Goal: Task Accomplishment & Management: Complete application form

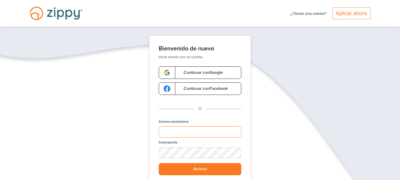
click at [179, 132] on input "Correo electrónico" at bounding box center [200, 131] width 83 height 11
type input "**********"
click at [159, 163] on button "Acceso" at bounding box center [200, 169] width 83 height 12
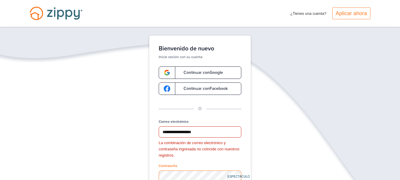
scroll to position [59, 0]
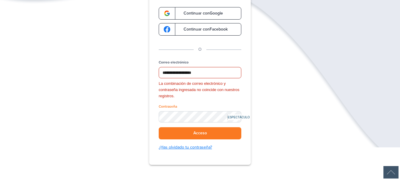
click at [187, 146] on font "¿Has olvidado tu contraseña?" at bounding box center [185, 146] width 53 height 5
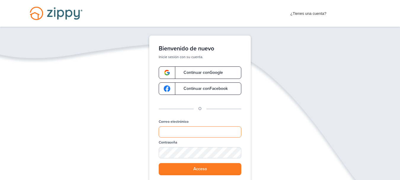
click at [181, 136] on input "Correo electrónico" at bounding box center [200, 131] width 83 height 11
click at [170, 134] on input "Correo electrónico" at bounding box center [200, 131] width 83 height 11
click at [199, 168] on font "Acceso" at bounding box center [200, 168] width 14 height 5
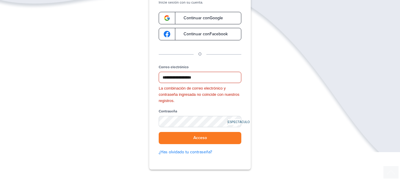
scroll to position [59, 0]
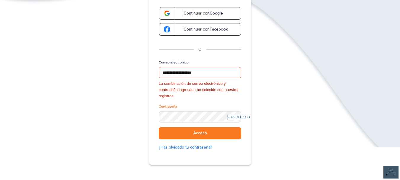
click at [239, 118] on font "ESPECTÁCULO" at bounding box center [239, 116] width 22 height 3
click at [208, 134] on button "Acceso" at bounding box center [200, 133] width 83 height 12
click at [211, 72] on input "**********" at bounding box center [200, 72] width 83 height 11
drag, startPoint x: 180, startPoint y: 71, endPoint x: 154, endPoint y: 70, distance: 26.0
click at [154, 70] on div "**********" at bounding box center [200, 70] width 102 height 188
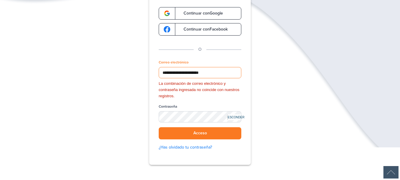
type input "**********"
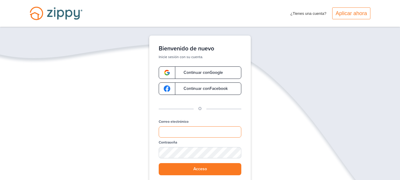
click at [178, 131] on input "Correo electrónico" at bounding box center [200, 131] width 83 height 11
type input "**********"
click at [238, 153] on font "ESPECTÁCULO" at bounding box center [239, 152] width 22 height 3
click at [202, 169] on font "Acceso" at bounding box center [200, 168] width 14 height 5
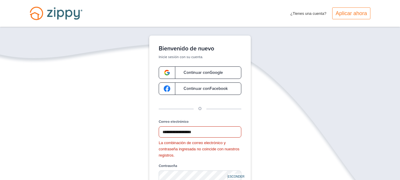
click at [306, 15] on font "¿Tienes una cuenta?" at bounding box center [308, 13] width 36 height 4
click at [346, 14] on font "Aplicar ahora" at bounding box center [350, 13] width 31 height 6
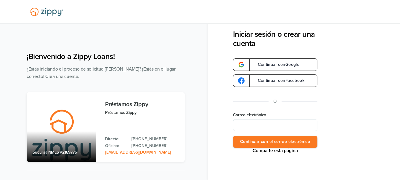
click at [258, 123] on input "Correo electrónico" at bounding box center [275, 125] width 84 height 12
click at [351, 121] on div "Comparte esta página Iniciar sesión o crear una cuenta Continuar con Google Con…" at bounding box center [316, 83] width 167 height 106
click at [282, 127] on input "Correo electrónico" at bounding box center [275, 125] width 84 height 12
type input "**********"
click at [254, 141] on font "Continuar con el correo electrónico" at bounding box center [275, 141] width 70 height 5
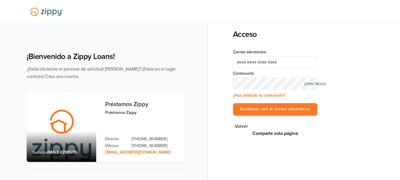
click at [318, 83] on font "ESPECTÁCULO" at bounding box center [315, 83] width 21 height 3
click at [318, 83] on font "ESCONDER" at bounding box center [313, 83] width 16 height 3
click at [270, 110] on font "Continuar con el correo electrónico" at bounding box center [275, 108] width 70 height 5
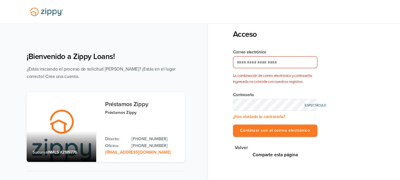
click at [306, 105] on font "ESPECTÁCULO" at bounding box center [315, 105] width 21 height 3
click at [238, 145] on font "Volver" at bounding box center [241, 147] width 13 height 5
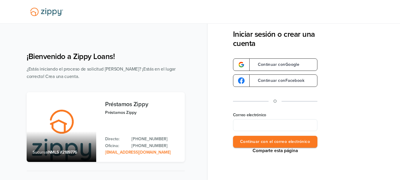
click at [367, 115] on div "Comparte esta página Iniciar sesión o crear una cuenta Continuar con Google Con…" at bounding box center [316, 83] width 167 height 106
drag, startPoint x: 266, startPoint y: 125, endPoint x: 296, endPoint y: 110, distance: 33.4
click at [267, 124] on input "Correo electrónico" at bounding box center [275, 125] width 84 height 12
click at [250, 123] on input "Correo electrónico" at bounding box center [275, 125] width 84 height 12
type input "**********"
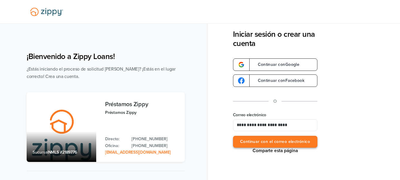
click at [274, 140] on font "Continuar con el correo electrónico" at bounding box center [275, 141] width 70 height 5
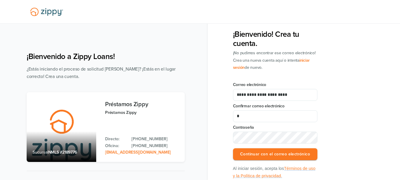
type input "*"
click at [284, 95] on input "**********" at bounding box center [275, 95] width 84 height 12
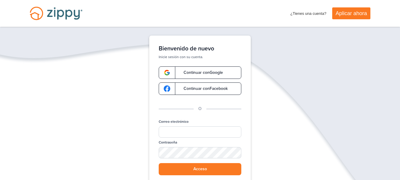
click at [350, 10] on font "Aplicar ahora" at bounding box center [350, 13] width 31 height 6
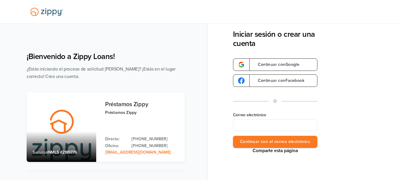
click at [249, 124] on input "Correo electrónico" at bounding box center [275, 125] width 84 height 12
type input "**********"
click at [233, 136] on button "Continuar con el correo electrónico" at bounding box center [275, 142] width 84 height 12
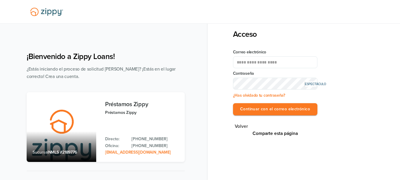
click at [233, 103] on button "Continuar con el correo electrónico" at bounding box center [275, 109] width 84 height 12
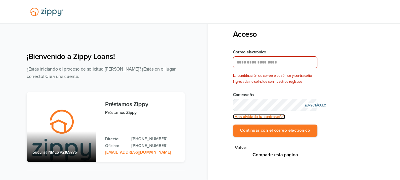
click at [266, 117] on font "¿Has olvidado tu contraseña?" at bounding box center [259, 116] width 52 height 5
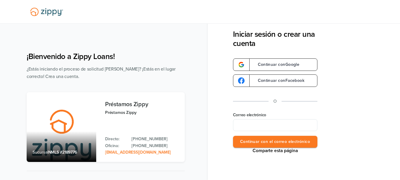
click at [252, 126] on input "Correo electrónico" at bounding box center [275, 125] width 84 height 12
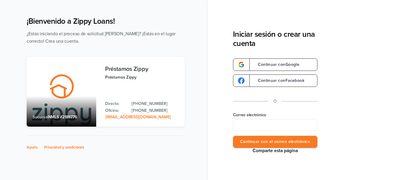
scroll to position [36, 0]
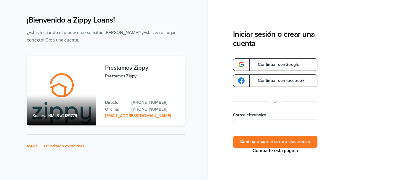
click at [111, 103] on font "Directo:" at bounding box center [112, 102] width 14 height 5
click at [257, 125] on input "Correo electrónico" at bounding box center [275, 125] width 84 height 12
type input "**********"
click at [233, 136] on button "Continuar con el correo electrónico" at bounding box center [275, 142] width 84 height 12
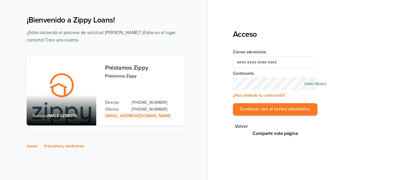
click at [314, 83] on font "ESPECTÁCULO" at bounding box center [315, 83] width 21 height 3
click at [314, 83] on font "ESCONDER" at bounding box center [313, 83] width 16 height 3
click at [285, 110] on font "Continuar con el correo electrónico" at bounding box center [275, 108] width 70 height 5
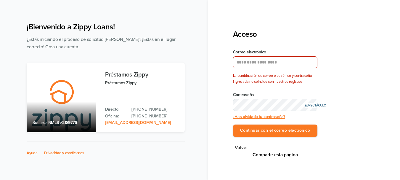
scroll to position [0, 0]
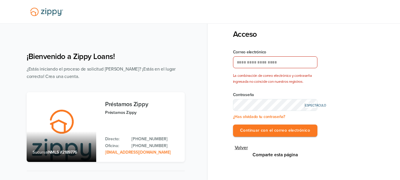
click at [238, 151] on button "Volver" at bounding box center [241, 148] width 17 height 8
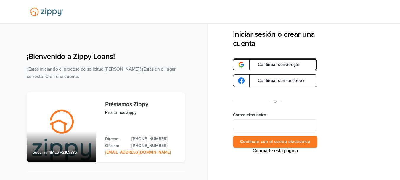
click at [289, 64] on font "Google" at bounding box center [292, 64] width 14 height 5
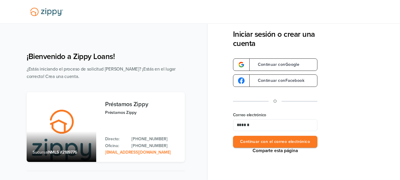
type input "**********"
click at [233, 136] on button "Continuar con el correo electrónico" at bounding box center [275, 142] width 84 height 12
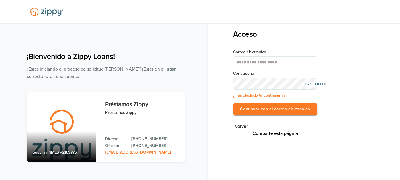
click at [233, 103] on button "Continuar con el correo electrónico" at bounding box center [275, 109] width 84 height 12
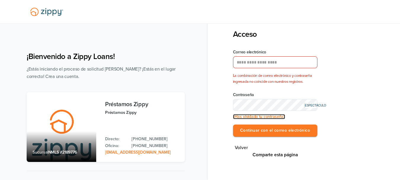
click at [268, 116] on font "¿Has olvidado tu contraseña?" at bounding box center [259, 116] width 52 height 5
